Goal: Information Seeking & Learning: Learn about a topic

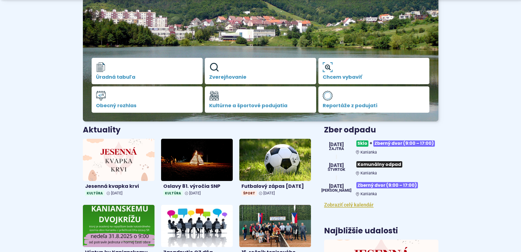
scroll to position [137, 0]
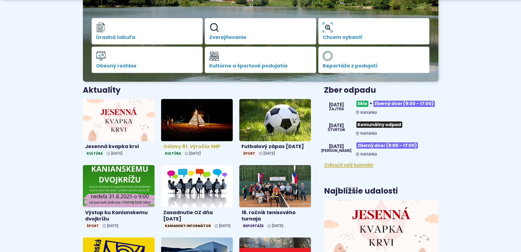
click at [193, 148] on h4 "Oslavy 81. výročia SNP" at bounding box center [196, 146] width 67 height 6
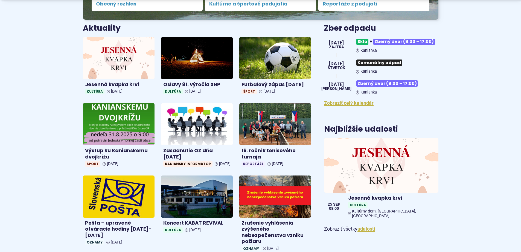
scroll to position [219, 0]
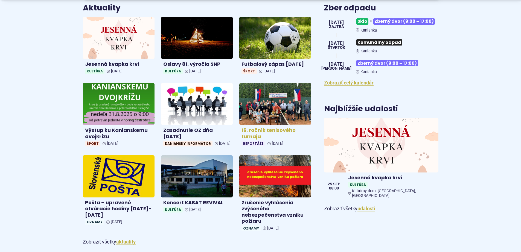
click at [273, 119] on img at bounding box center [275, 104] width 83 height 48
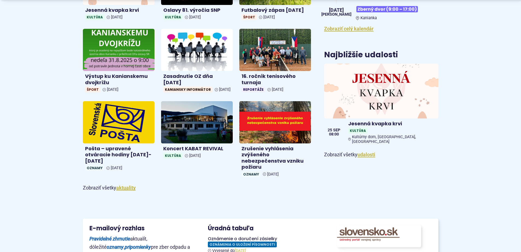
scroll to position [274, 0]
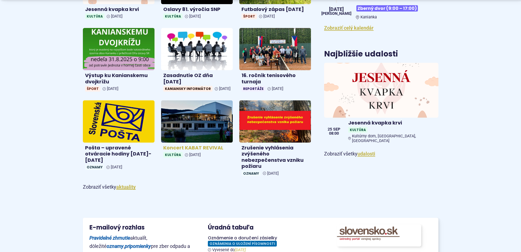
click at [197, 151] on h4 "Koncert KABAT REVIVAL" at bounding box center [196, 148] width 67 height 6
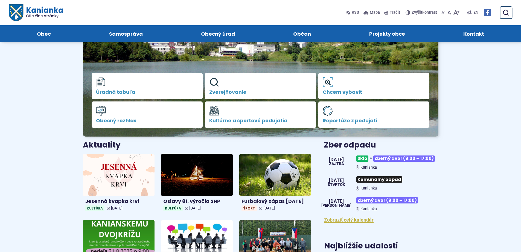
scroll to position [0, 0]
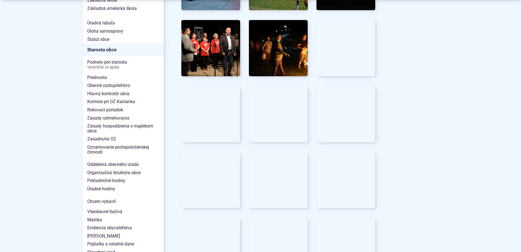
scroll to position [383, 0]
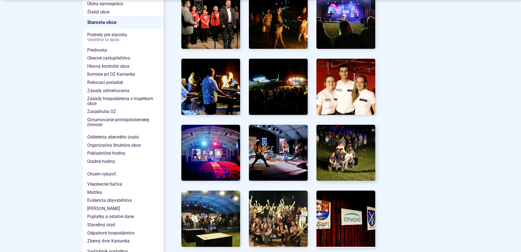
click at [350, 158] on img at bounding box center [346, 153] width 65 height 62
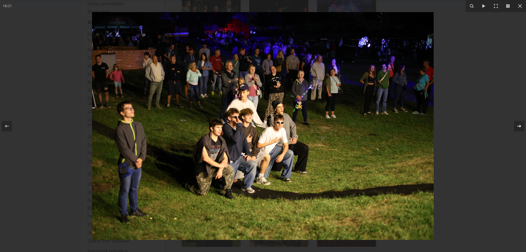
click at [517, 124] on icon at bounding box center [518, 126] width 7 height 7
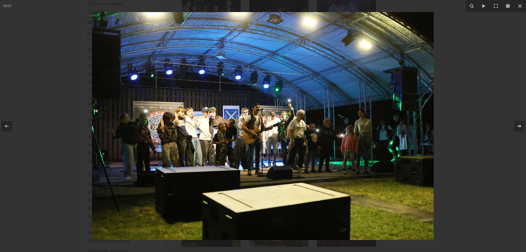
click at [517, 124] on icon at bounding box center [518, 126] width 7 height 7
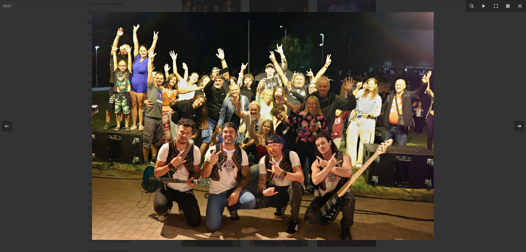
click at [518, 124] on icon at bounding box center [518, 126] width 7 height 7
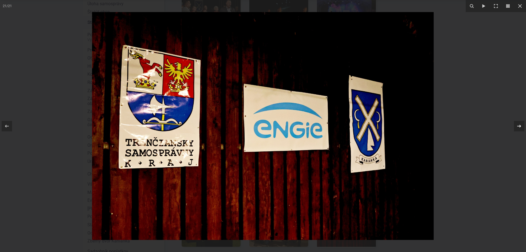
click at [518, 124] on icon at bounding box center [518, 126] width 7 height 7
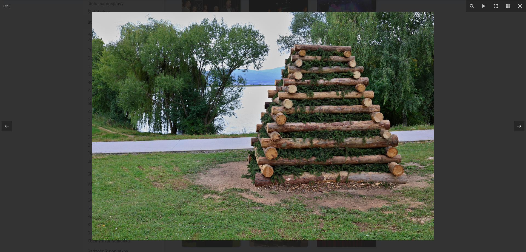
click at [518, 124] on icon at bounding box center [518, 126] width 7 height 7
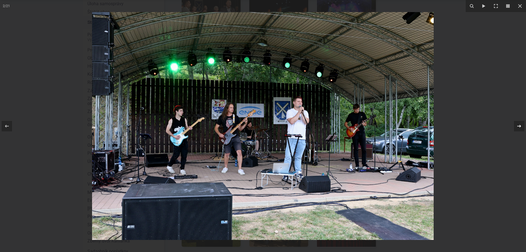
click at [518, 124] on icon at bounding box center [518, 126] width 7 height 7
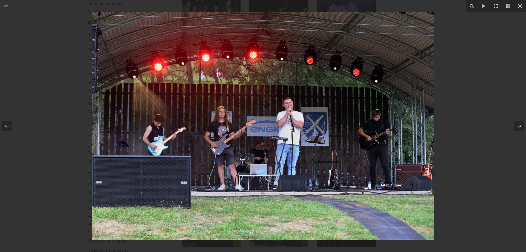
click at [518, 124] on icon at bounding box center [518, 126] width 7 height 7
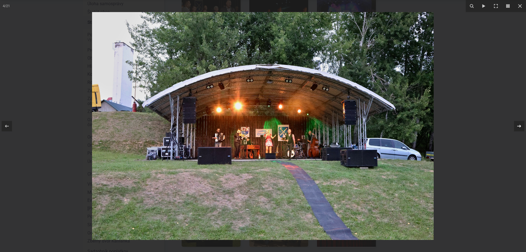
click at [518, 124] on icon at bounding box center [518, 126] width 7 height 7
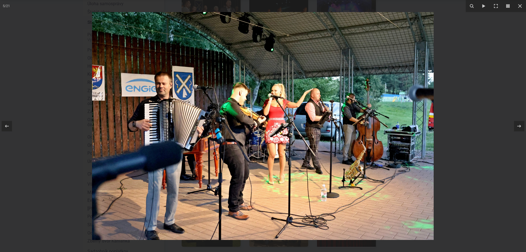
click at [518, 124] on div "5 / 21" at bounding box center [263, 126] width 526 height 252
click at [518, 125] on icon at bounding box center [518, 126] width 7 height 7
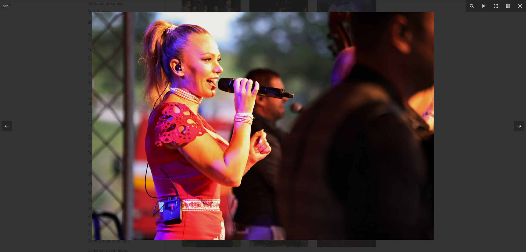
click at [517, 125] on icon at bounding box center [518, 126] width 7 height 7
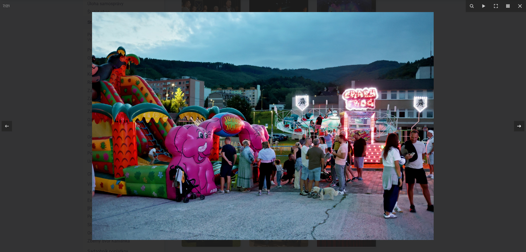
click at [518, 125] on icon at bounding box center [518, 126] width 7 height 7
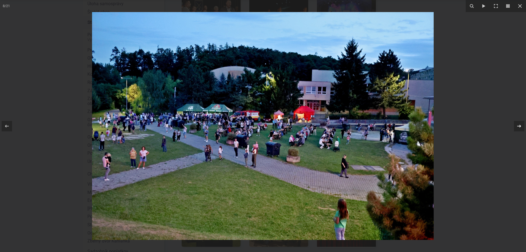
click at [521, 125] on icon at bounding box center [518, 126] width 7 height 7
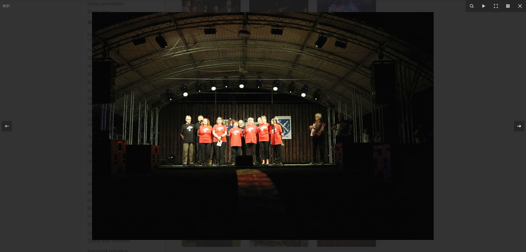
click at [521, 125] on icon at bounding box center [518, 126] width 7 height 7
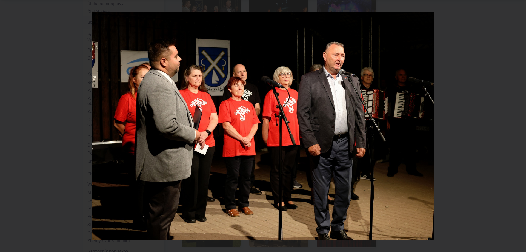
click at [521, 125] on div "10 / 21" at bounding box center [263, 126] width 526 height 252
click at [518, 126] on icon at bounding box center [518, 126] width 7 height 7
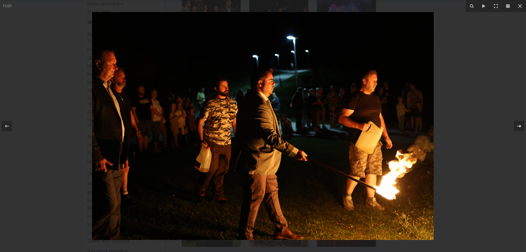
click at [519, 127] on icon at bounding box center [518, 126] width 7 height 7
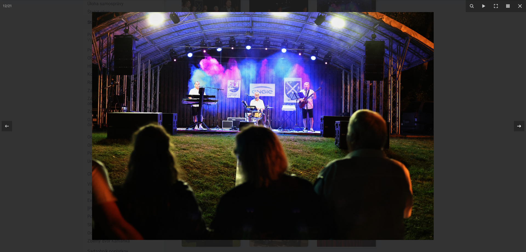
click at [519, 127] on icon at bounding box center [518, 126] width 7 height 7
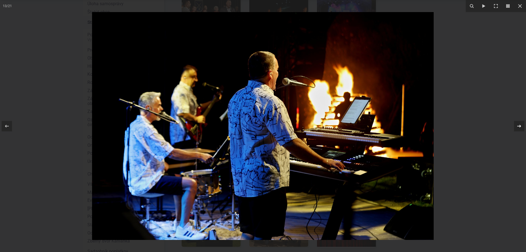
click at [519, 127] on icon at bounding box center [518, 126] width 7 height 7
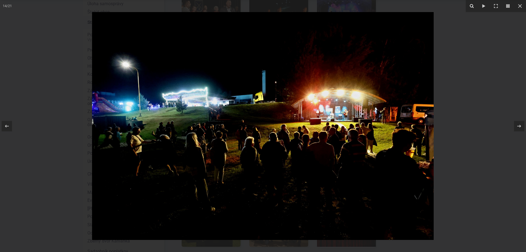
click at [471, 5] on icon at bounding box center [471, 6] width 4 height 4
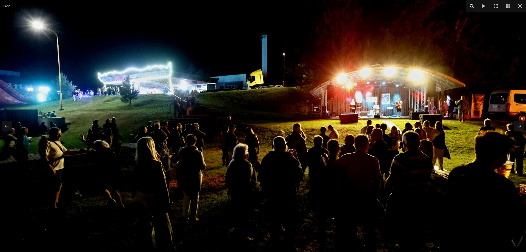
click at [472, 4] on icon at bounding box center [471, 6] width 7 height 7
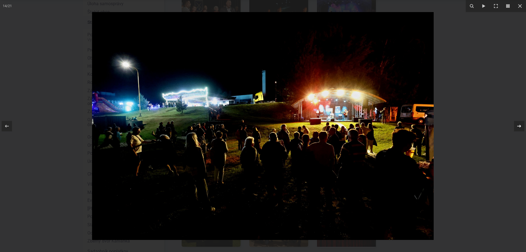
click at [518, 123] on icon at bounding box center [518, 126] width 7 height 7
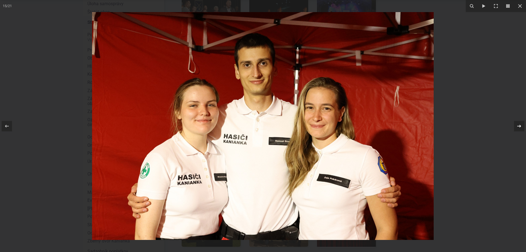
click at [518, 123] on div "15 / 21" at bounding box center [263, 126] width 526 height 252
click at [519, 126] on icon at bounding box center [519, 125] width 4 height 3
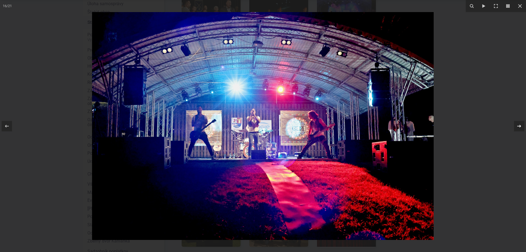
click at [519, 126] on icon at bounding box center [519, 125] width 4 height 3
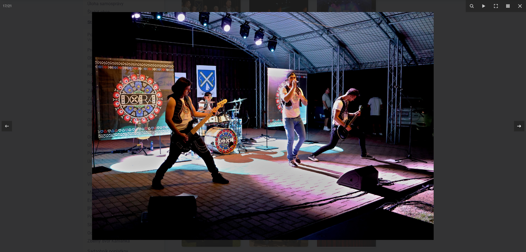
click at [519, 126] on div "17 / 21" at bounding box center [263, 126] width 526 height 252
click at [518, 126] on icon at bounding box center [519, 125] width 4 height 3
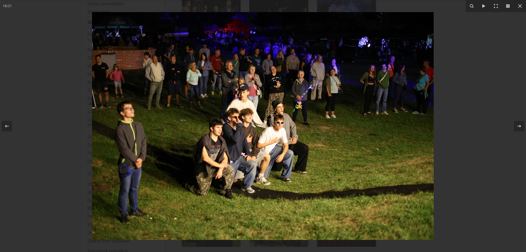
click at [210, 74] on img at bounding box center [262, 125] width 341 height 227
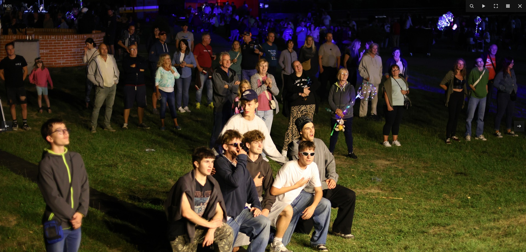
click at [275, 93] on img at bounding box center [280, 159] width 561 height 374
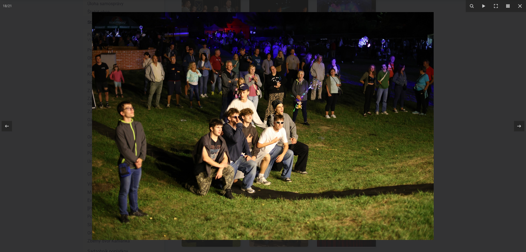
click at [275, 93] on img at bounding box center [262, 125] width 341 height 227
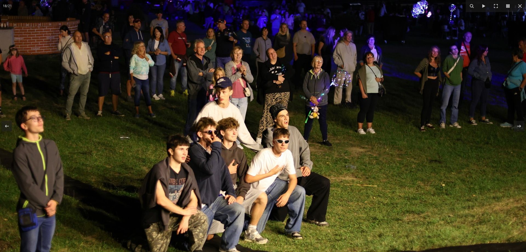
click at [149, 96] on img at bounding box center [255, 147] width 561 height 374
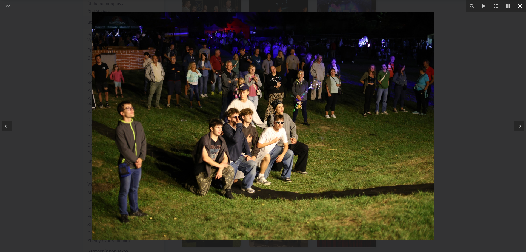
click at [520, 6] on icon at bounding box center [520, 6] width 4 height 4
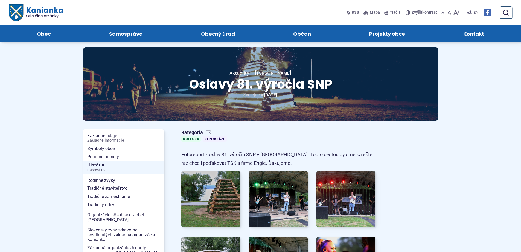
scroll to position [0, 0]
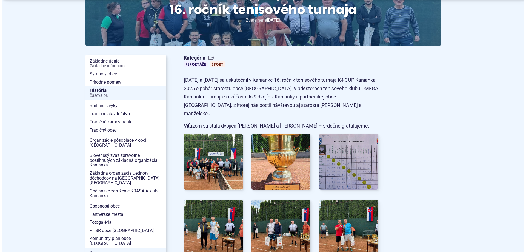
scroll to position [109, 0]
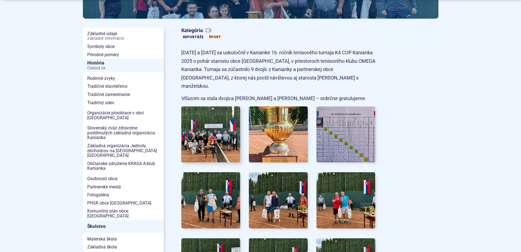
click at [208, 130] on img at bounding box center [210, 134] width 65 height 62
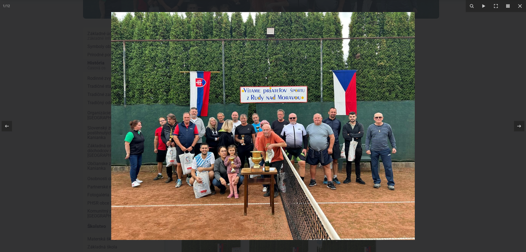
click at [256, 142] on img at bounding box center [262, 125] width 303 height 227
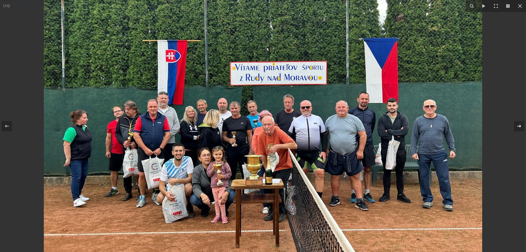
click at [519, 125] on icon at bounding box center [518, 126] width 7 height 7
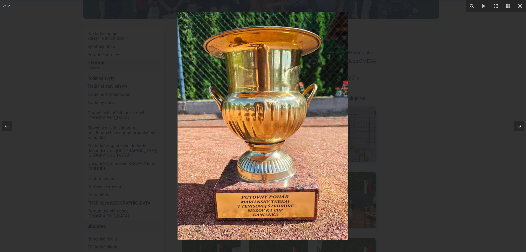
click at [519, 125] on icon at bounding box center [518, 126] width 7 height 7
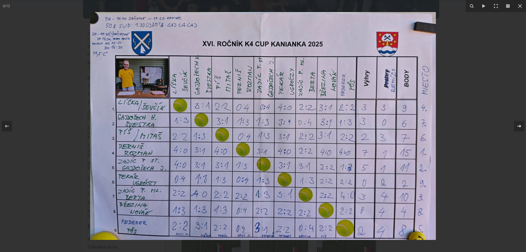
click at [519, 126] on icon at bounding box center [519, 125] width 4 height 3
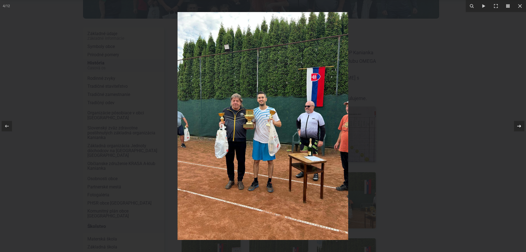
click at [519, 126] on div "4 / 12" at bounding box center [263, 126] width 526 height 252
click at [518, 125] on icon at bounding box center [518, 126] width 7 height 7
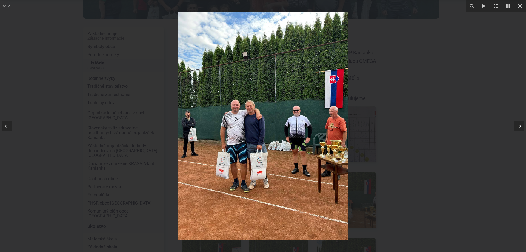
click at [520, 125] on icon at bounding box center [518, 126] width 7 height 7
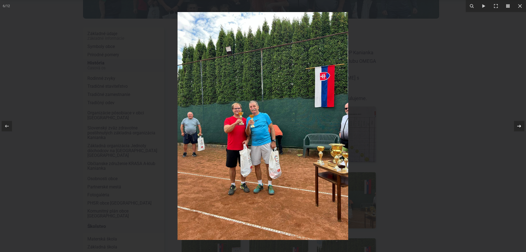
click at [520, 125] on icon at bounding box center [518, 126] width 7 height 7
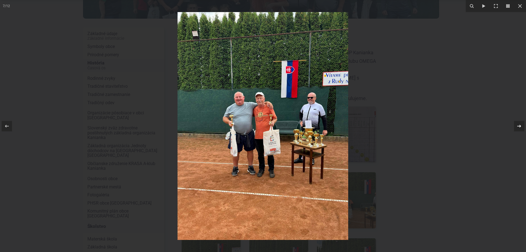
click at [520, 125] on div "7 / 12" at bounding box center [263, 126] width 526 height 252
click at [518, 124] on icon at bounding box center [518, 126] width 7 height 7
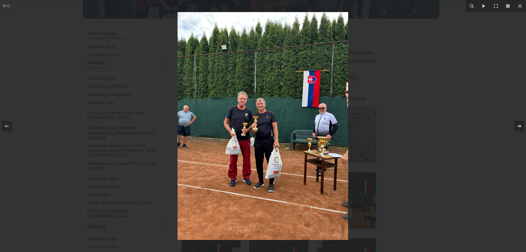
click at [518, 125] on icon at bounding box center [518, 126] width 7 height 7
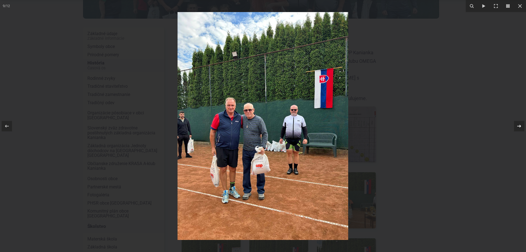
click at [518, 125] on icon at bounding box center [518, 126] width 7 height 7
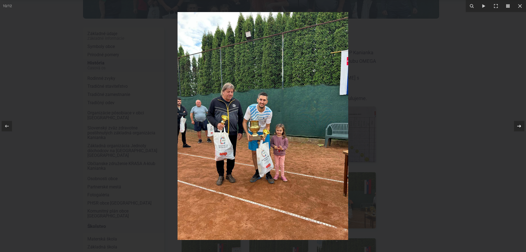
click at [519, 126] on icon at bounding box center [519, 125] width 4 height 3
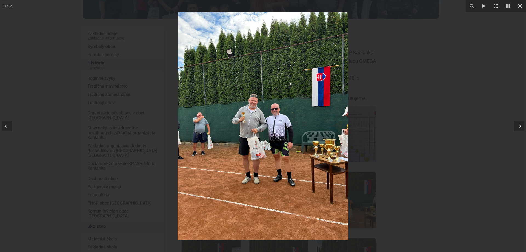
click at [519, 125] on icon at bounding box center [518, 126] width 7 height 7
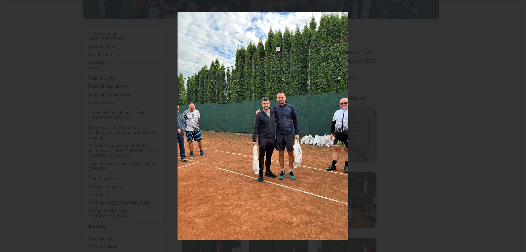
click at [519, 125] on div "12 / 12" at bounding box center [263, 126] width 526 height 252
click at [519, 125] on icon at bounding box center [518, 126] width 7 height 7
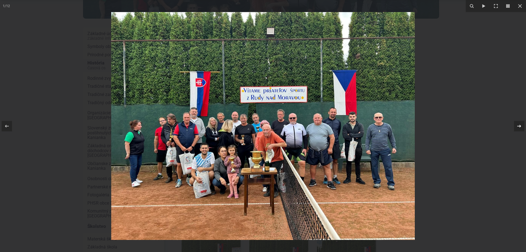
click at [519, 125] on icon at bounding box center [518, 126] width 7 height 7
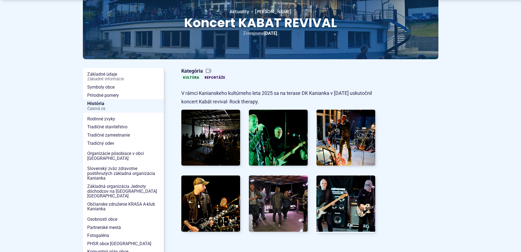
scroll to position [82, 0]
